Goal: Task Accomplishment & Management: Manage account settings

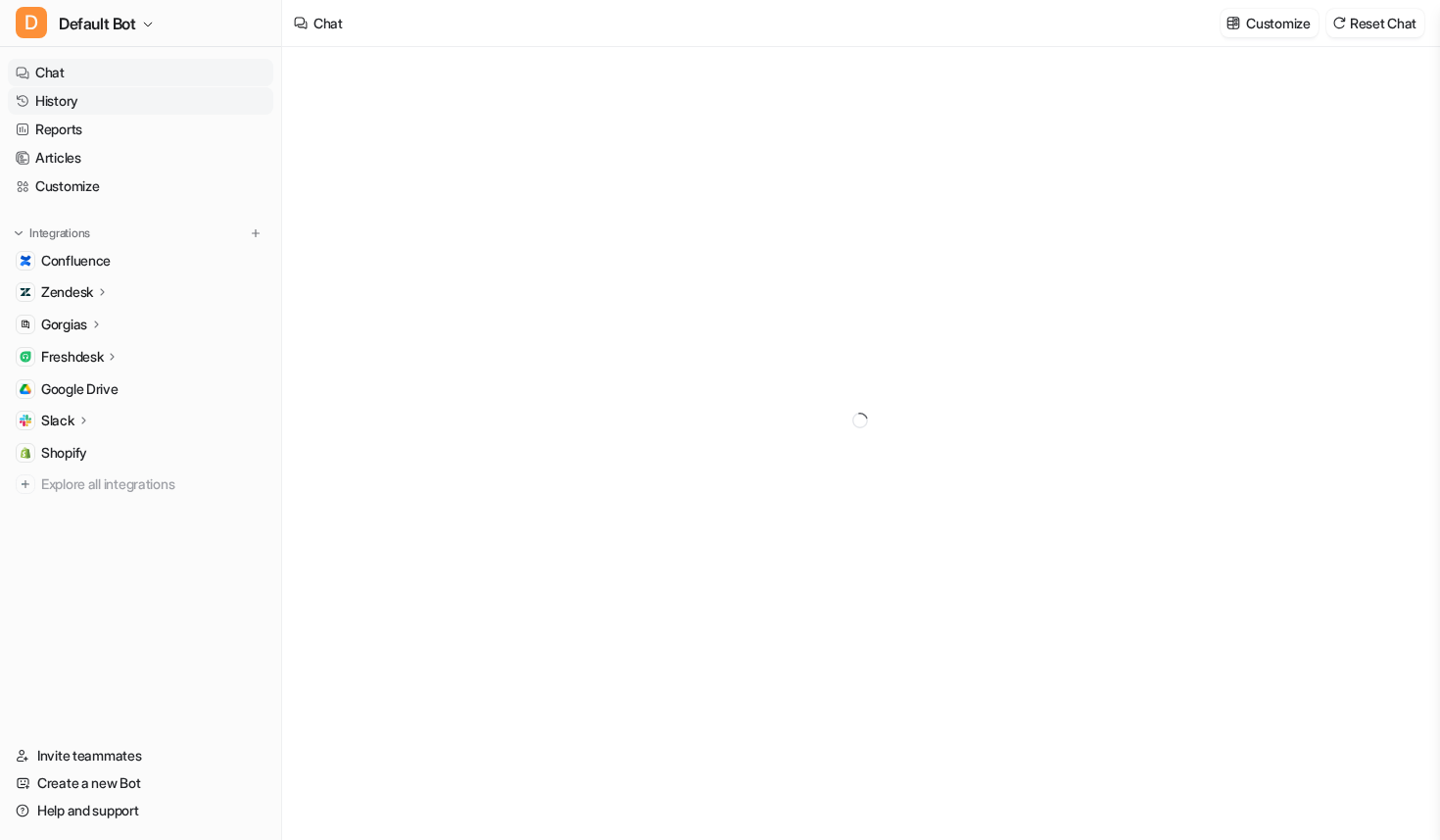
type textarea "**********"
click at [80, 103] on link "History" at bounding box center [141, 100] width 266 height 27
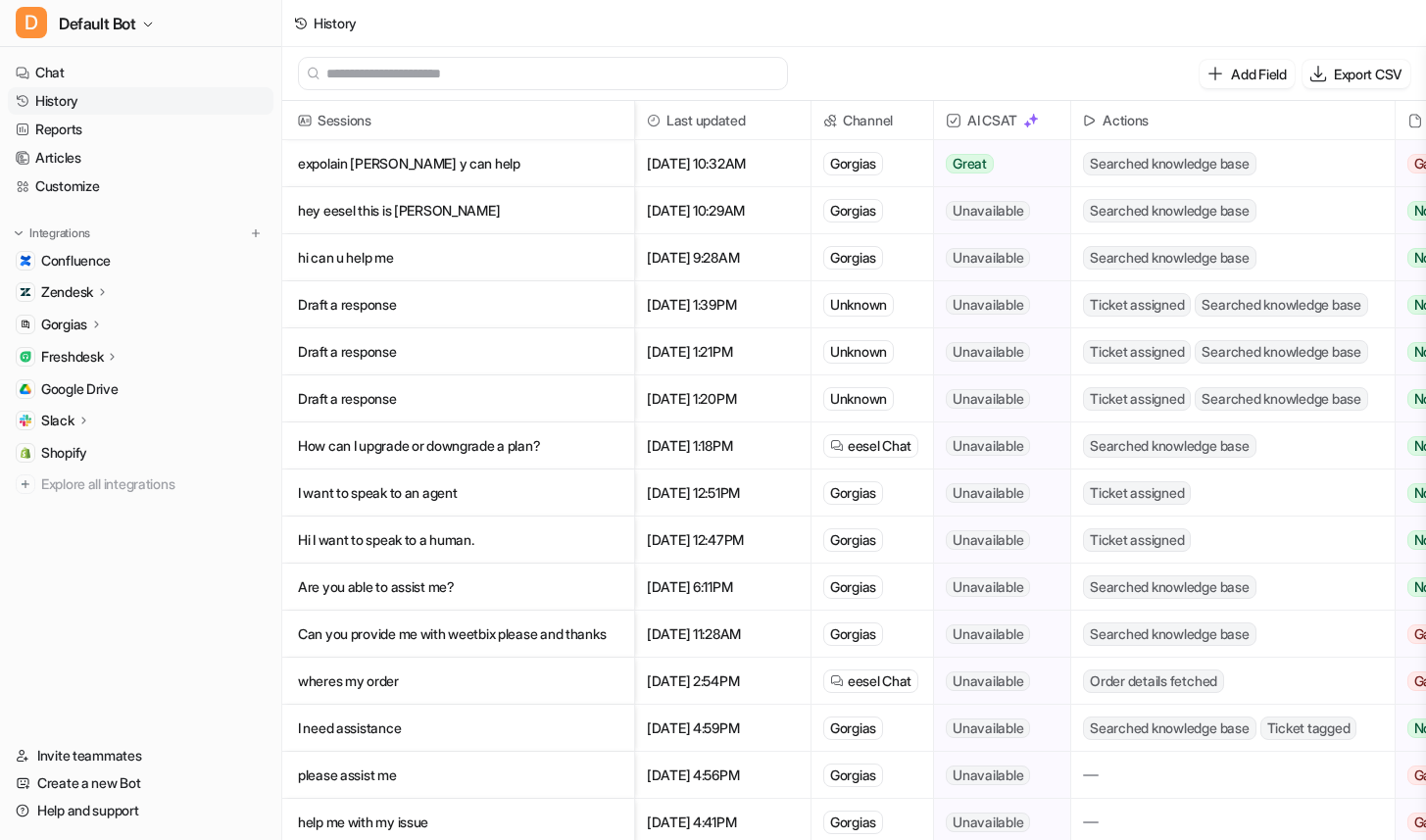
click at [384, 153] on p "expolain [PERSON_NAME] y can help" at bounding box center [458, 163] width 320 height 47
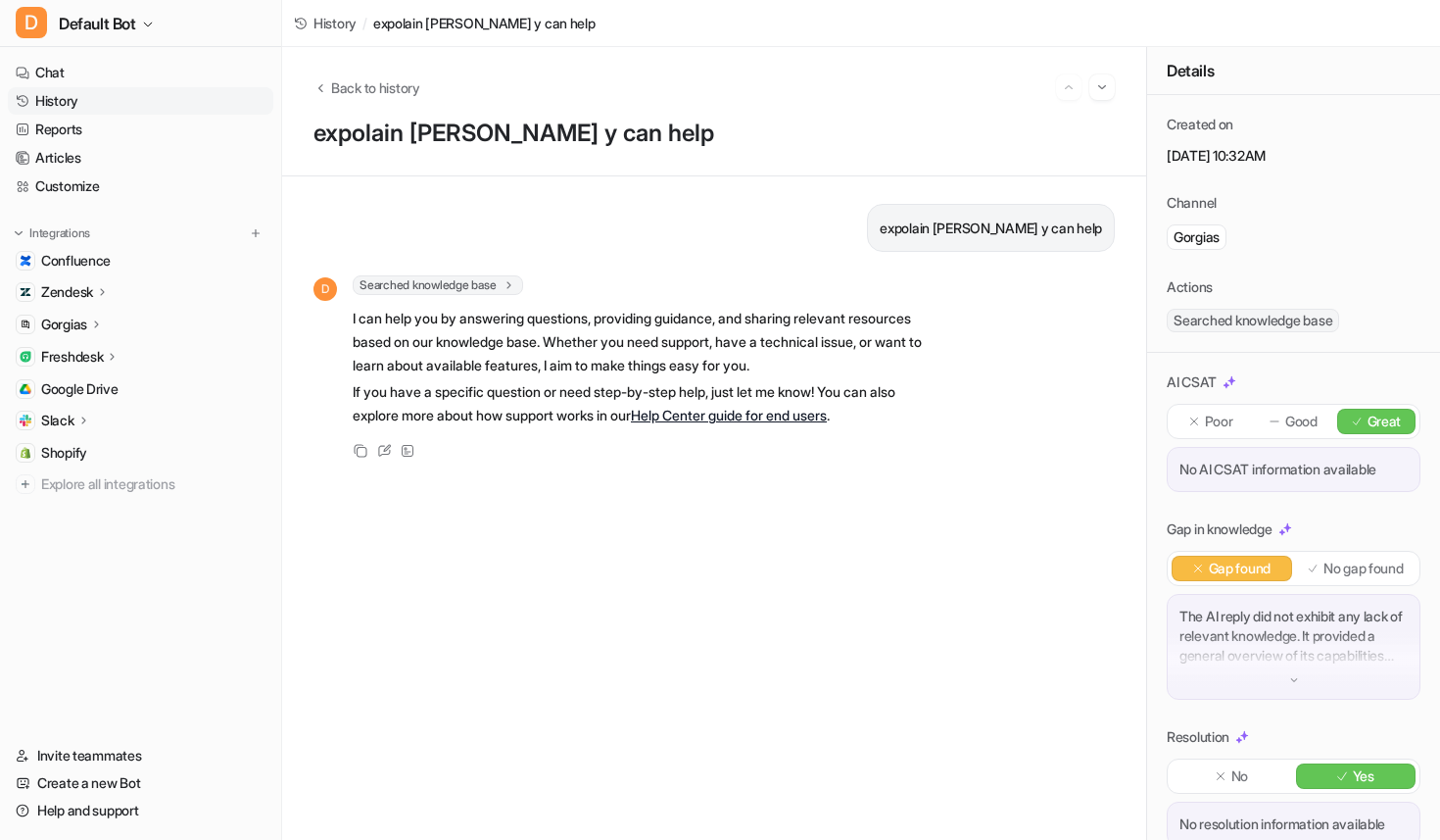
click at [97, 338] on div "Overview Sources AI Agent AI Copilot" at bounding box center [149, 338] width 250 height 1
click at [92, 326] on icon at bounding box center [97, 323] width 14 height 15
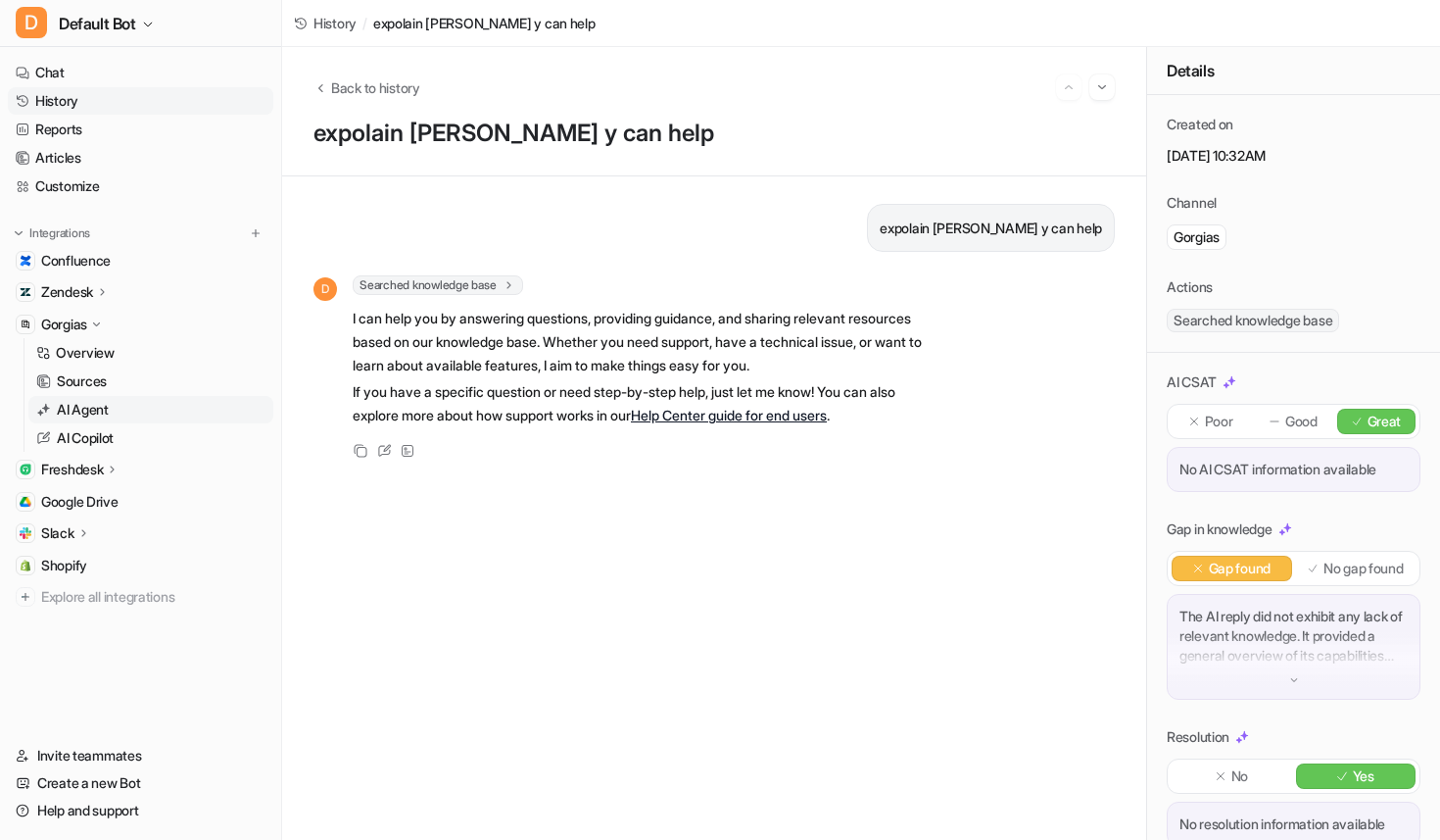
click at [103, 408] on p "AI Agent" at bounding box center [83, 410] width 52 height 20
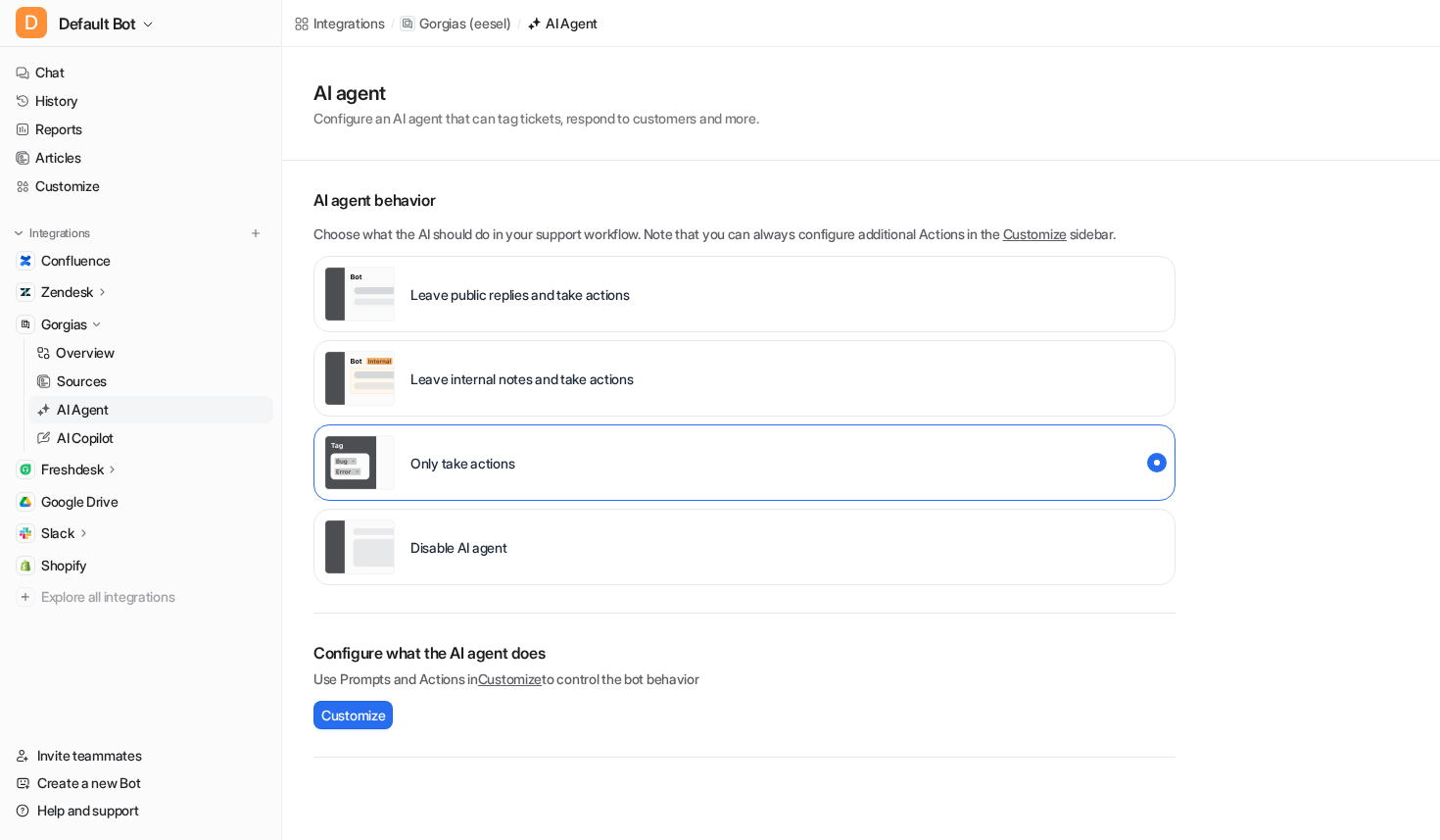
click at [742, 565] on div "Disable AI agent" at bounding box center [745, 546] width 862 height 76
click at [493, 827] on div "Integrations / [PERSON_NAME] ( eesel ) / AI Agent AI agent Configure an AI agen…" at bounding box center [720, 420] width 1440 height 840
